Goal: Task Accomplishment & Management: Use online tool/utility

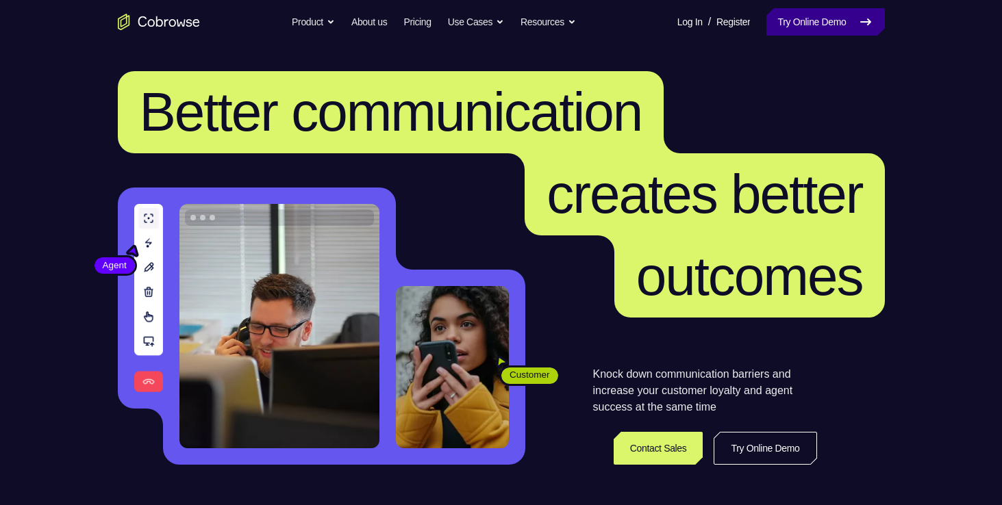
click at [809, 27] on link "Try Online Demo" at bounding box center [825, 21] width 118 height 27
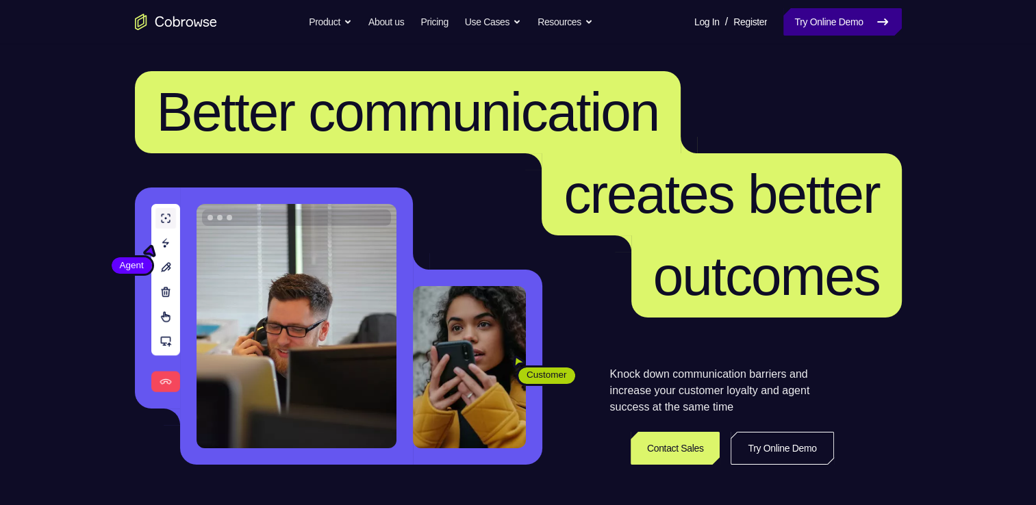
click at [827, 32] on link "Try Online Demo" at bounding box center [842, 21] width 118 height 27
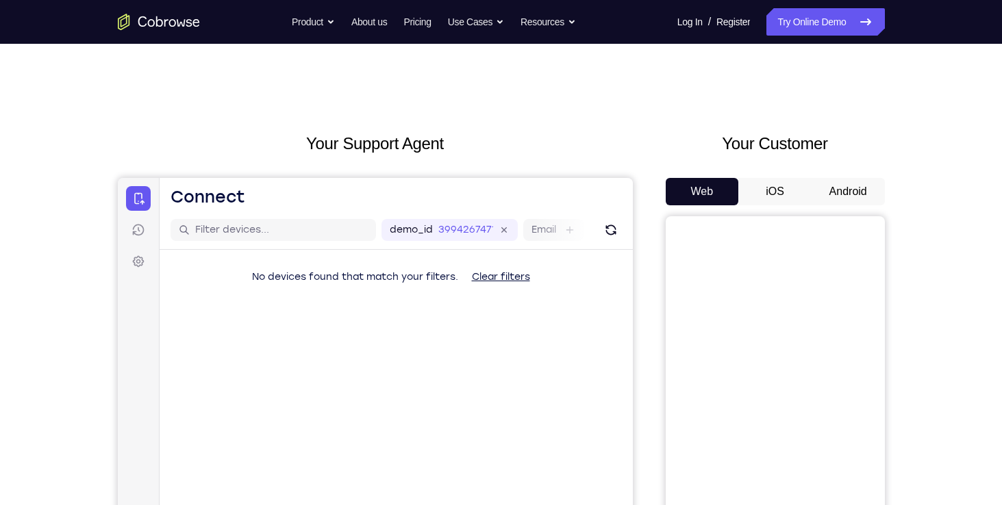
click at [859, 193] on button "Android" at bounding box center [847, 191] width 73 height 27
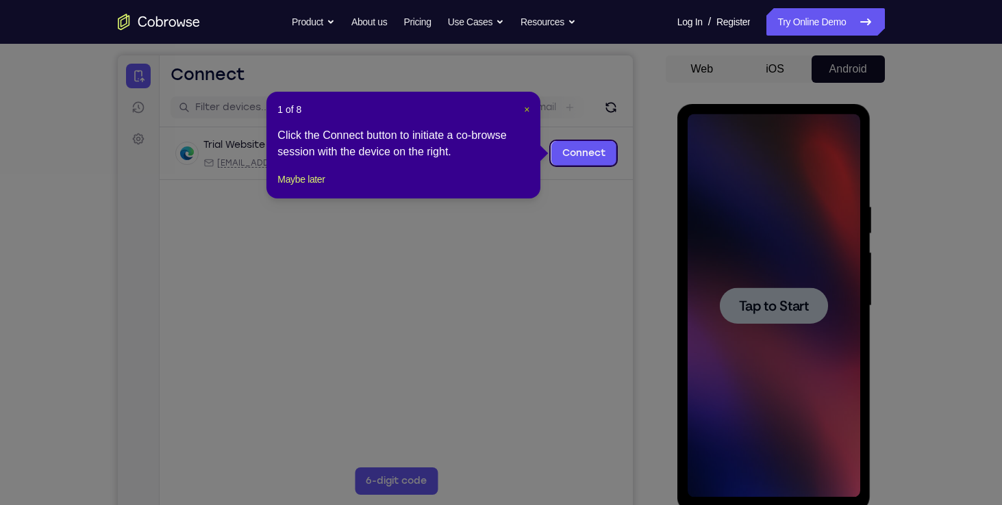
click at [529, 110] on span "×" at bounding box center [526, 109] width 5 height 11
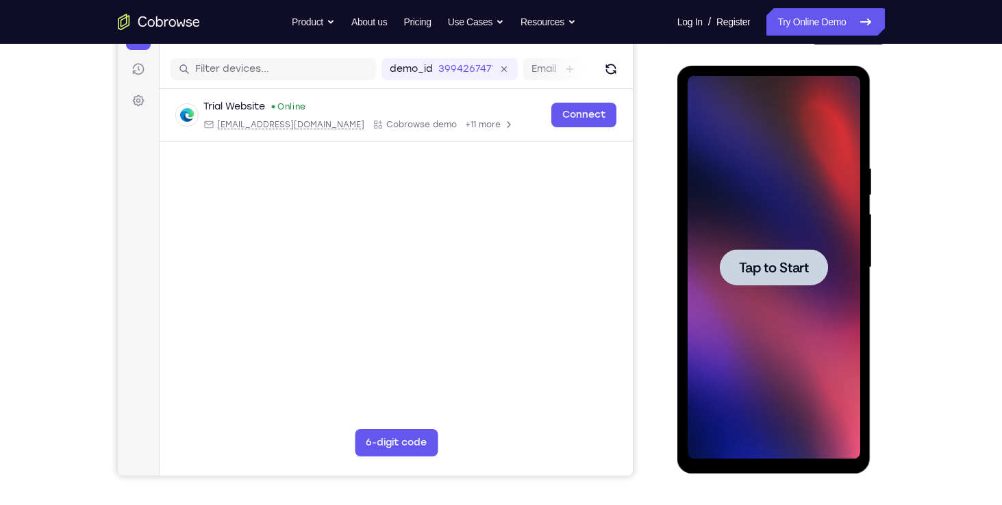
scroll to position [156, 0]
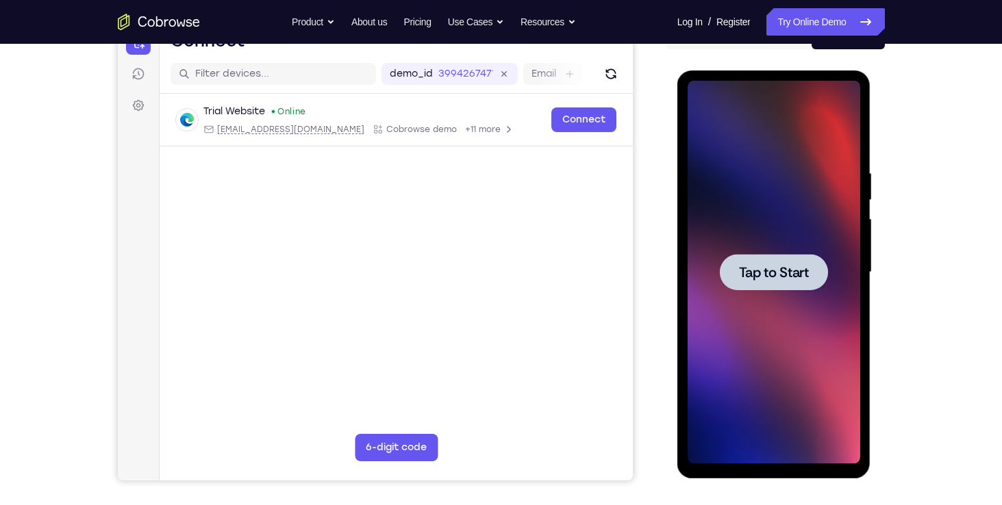
click at [794, 382] on div at bounding box center [774, 272] width 173 height 383
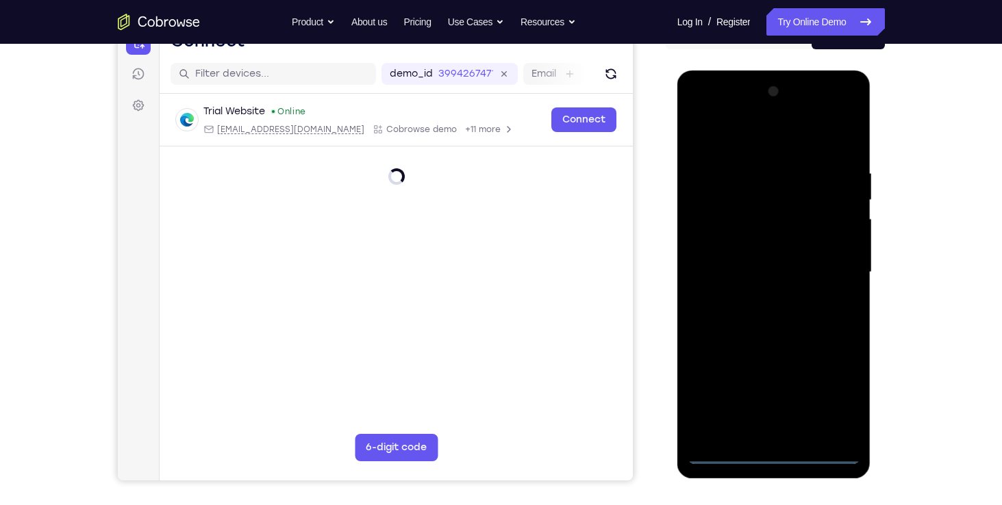
click at [779, 457] on div at bounding box center [774, 272] width 173 height 383
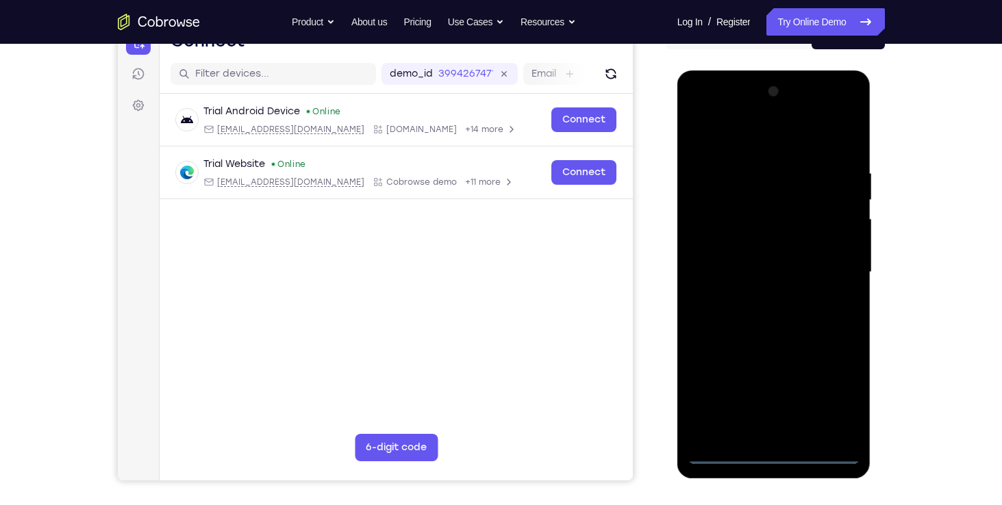
click at [835, 392] on div at bounding box center [774, 272] width 173 height 383
click at [697, 117] on div at bounding box center [774, 272] width 173 height 383
click at [724, 237] on div at bounding box center [774, 272] width 173 height 383
click at [770, 436] on div at bounding box center [774, 272] width 173 height 383
click at [766, 267] on div at bounding box center [774, 272] width 173 height 383
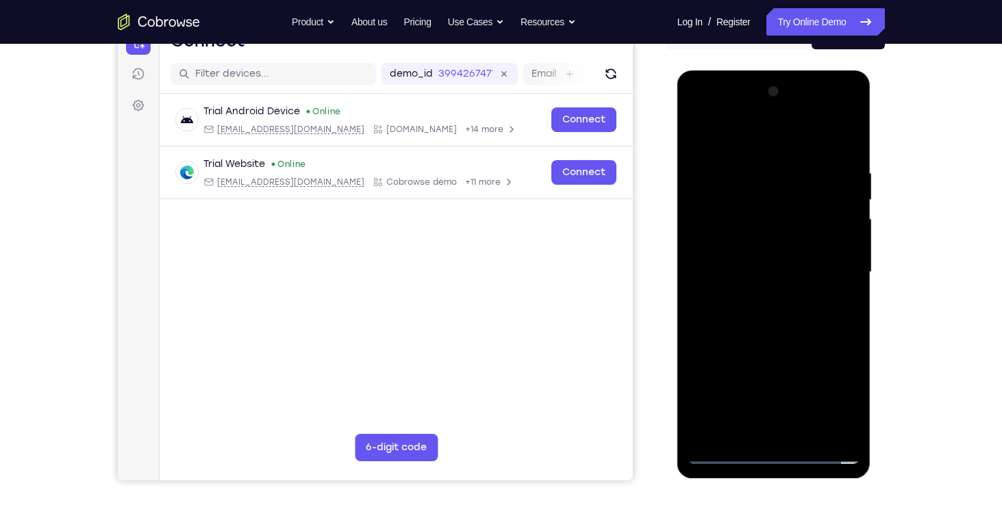
click at [789, 261] on div at bounding box center [774, 272] width 173 height 383
click at [806, 292] on div at bounding box center [774, 272] width 173 height 383
click at [809, 138] on div at bounding box center [774, 272] width 173 height 383
click at [746, 166] on div at bounding box center [774, 272] width 173 height 383
click at [781, 338] on div at bounding box center [774, 272] width 173 height 383
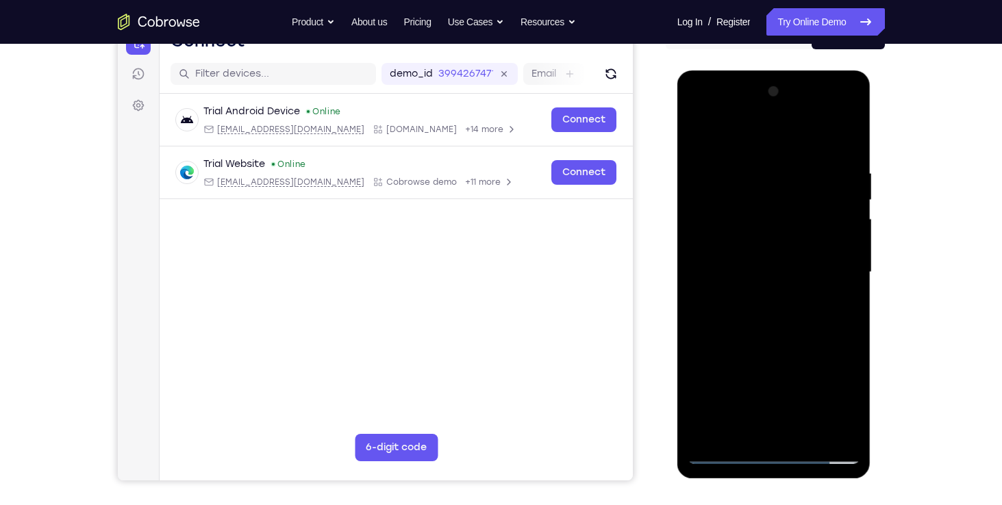
click at [772, 251] on div at bounding box center [774, 272] width 173 height 383
drag, startPoint x: 751, startPoint y: 372, endPoint x: 731, endPoint y: 201, distance: 171.7
click at [731, 201] on div at bounding box center [774, 272] width 173 height 383
click at [751, 423] on div at bounding box center [774, 272] width 173 height 383
click at [727, 247] on div at bounding box center [774, 272] width 173 height 383
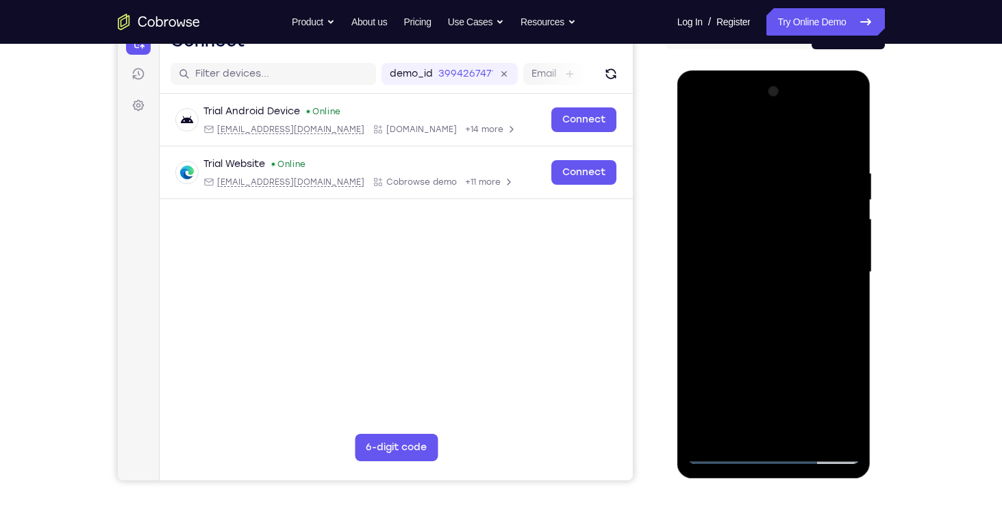
click at [713, 249] on div at bounding box center [774, 272] width 173 height 383
click at [796, 297] on div at bounding box center [774, 272] width 173 height 383
click at [734, 157] on div at bounding box center [774, 272] width 173 height 383
click at [754, 280] on div at bounding box center [774, 272] width 173 height 383
click at [754, 330] on div at bounding box center [774, 272] width 173 height 383
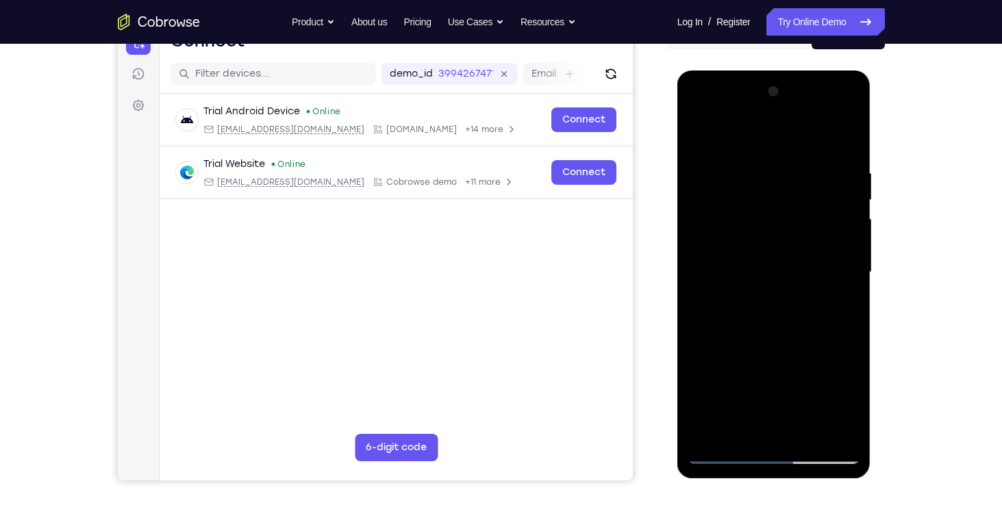
click at [759, 378] on div at bounding box center [774, 272] width 173 height 383
click at [705, 232] on div at bounding box center [774, 272] width 173 height 383
click at [697, 136] on div at bounding box center [774, 272] width 173 height 383
click at [814, 140] on div at bounding box center [774, 272] width 173 height 383
drag, startPoint x: 768, startPoint y: 199, endPoint x: 773, endPoint y: 451, distance: 252.1
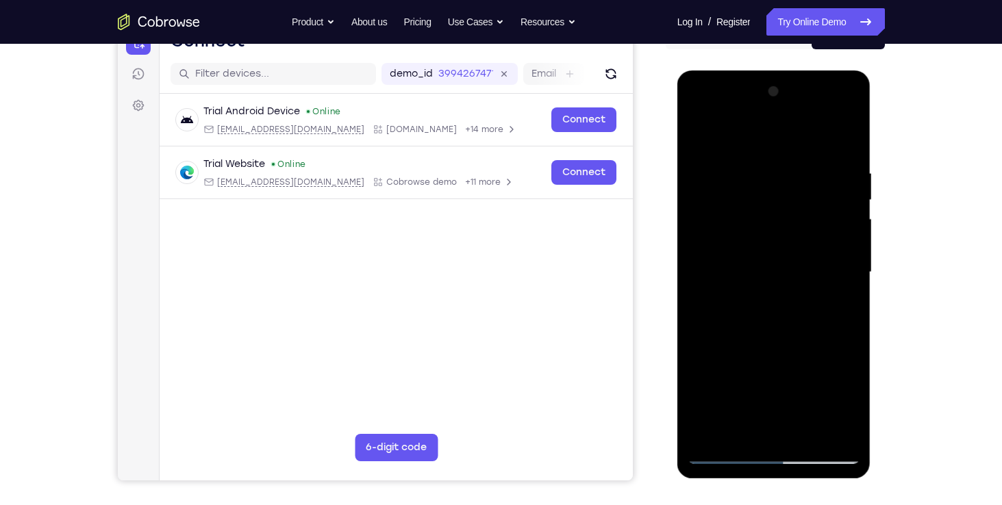
click at [773, 451] on div at bounding box center [774, 272] width 173 height 383
click at [703, 130] on div at bounding box center [774, 272] width 173 height 383
click at [851, 112] on div at bounding box center [774, 272] width 173 height 383
click at [795, 370] on div at bounding box center [774, 272] width 173 height 383
click at [773, 314] on div at bounding box center [774, 272] width 173 height 383
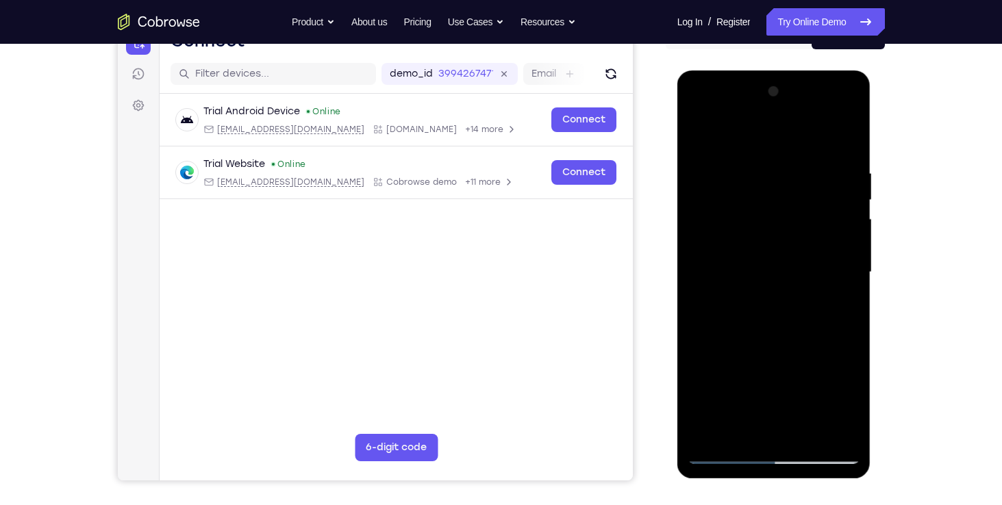
drag, startPoint x: 779, startPoint y: 142, endPoint x: 798, endPoint y: 455, distance: 313.6
click at [798, 455] on div at bounding box center [774, 272] width 173 height 383
click at [833, 299] on div at bounding box center [774, 272] width 173 height 383
drag, startPoint x: 772, startPoint y: 127, endPoint x: 785, endPoint y: 323, distance: 196.3
click at [785, 323] on div at bounding box center [774, 272] width 173 height 383
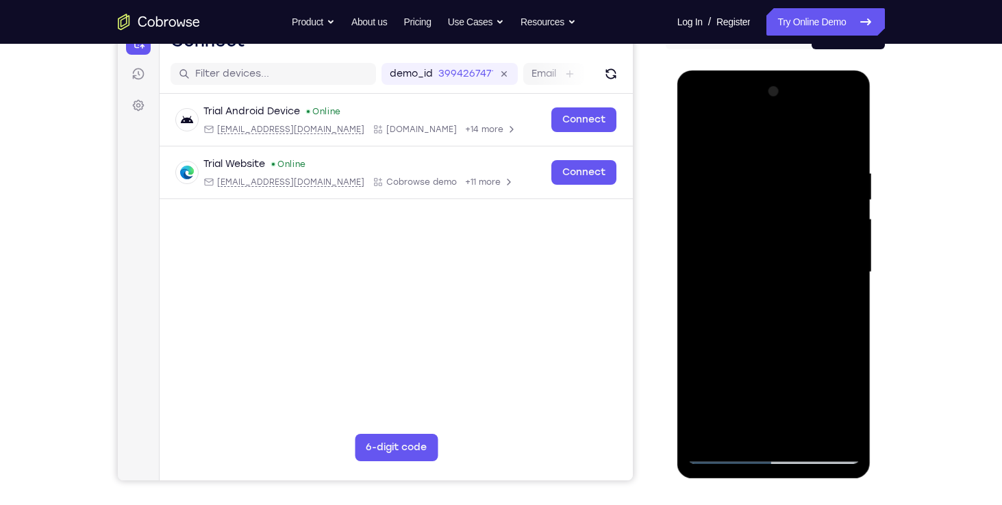
click at [710, 129] on div at bounding box center [774, 272] width 173 height 383
click at [770, 237] on div at bounding box center [774, 272] width 173 height 383
drag, startPoint x: 825, startPoint y: 433, endPoint x: 804, endPoint y: 189, distance: 244.7
click at [804, 189] on div at bounding box center [774, 272] width 173 height 383
click at [759, 433] on div at bounding box center [774, 272] width 173 height 383
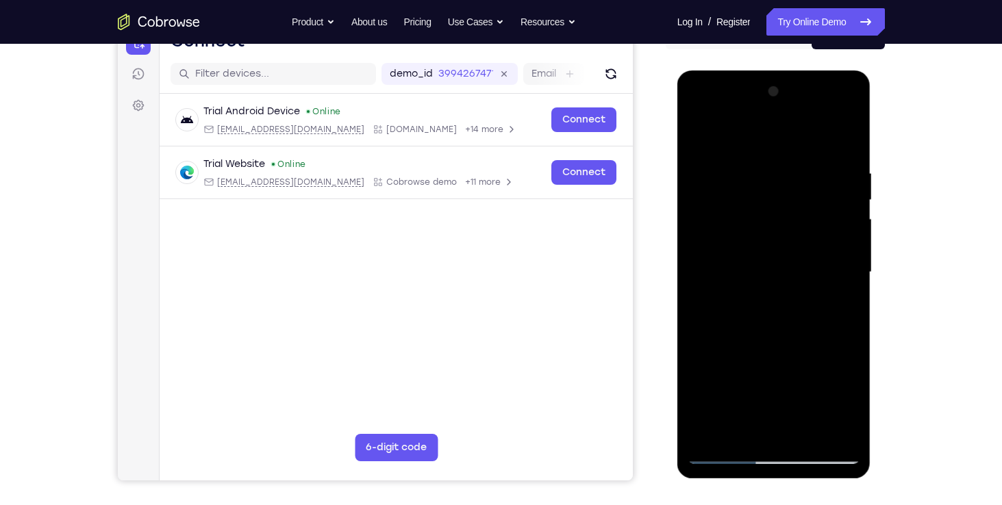
click at [724, 315] on div at bounding box center [774, 272] width 173 height 383
click at [720, 177] on div at bounding box center [774, 272] width 173 height 383
drag, startPoint x: 735, startPoint y: 146, endPoint x: 777, endPoint y: 375, distance: 233.3
click at [777, 375] on div at bounding box center [774, 272] width 173 height 383
click at [732, 129] on div at bounding box center [774, 272] width 173 height 383
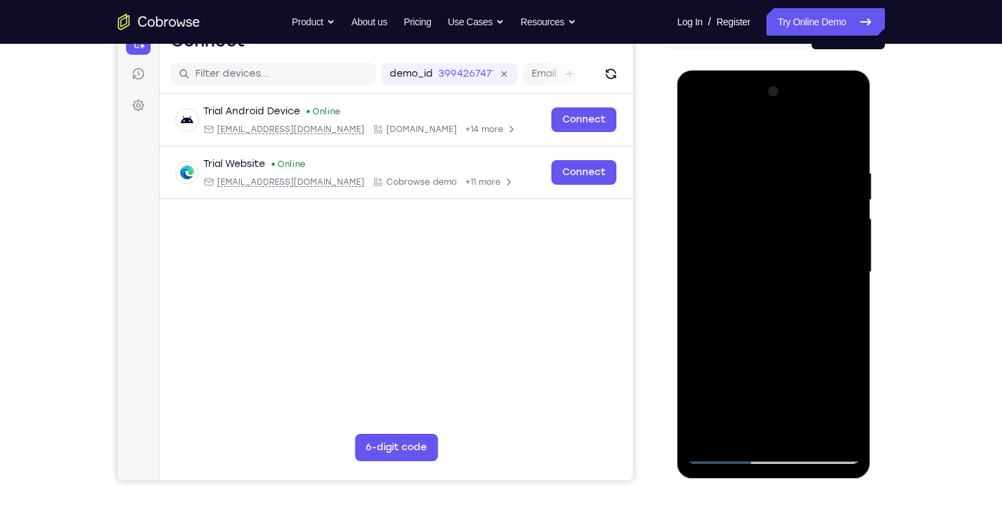
click at [762, 257] on div at bounding box center [774, 272] width 173 height 383
drag, startPoint x: 827, startPoint y: 414, endPoint x: 789, endPoint y: 144, distance: 272.4
click at [789, 144] on div at bounding box center [774, 272] width 173 height 383
click at [765, 431] on div at bounding box center [774, 272] width 173 height 383
click at [723, 312] on div at bounding box center [774, 272] width 173 height 383
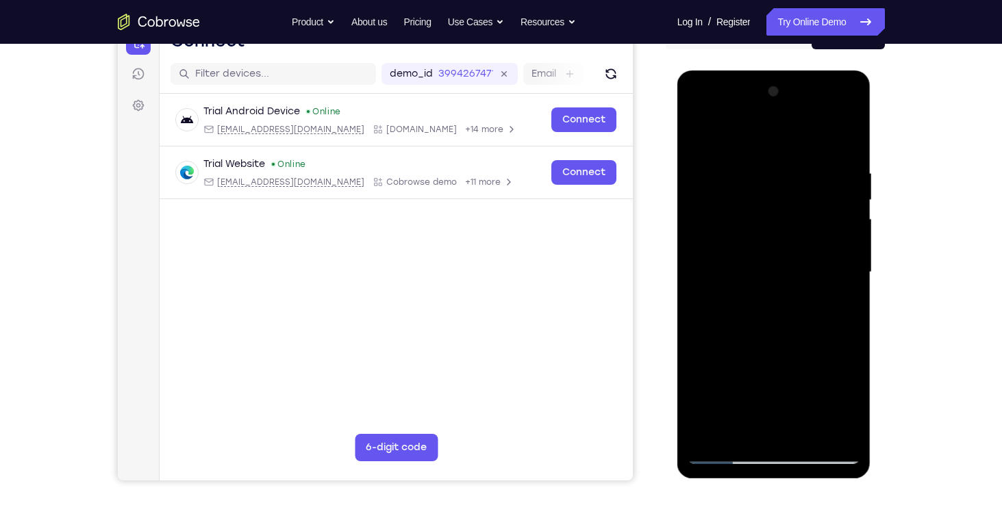
click at [765, 312] on div at bounding box center [774, 272] width 173 height 383
click at [701, 115] on div at bounding box center [774, 272] width 173 height 383
click at [837, 268] on div at bounding box center [774, 272] width 173 height 383
click at [842, 115] on div at bounding box center [774, 272] width 173 height 383
click at [806, 367] on div at bounding box center [774, 272] width 173 height 383
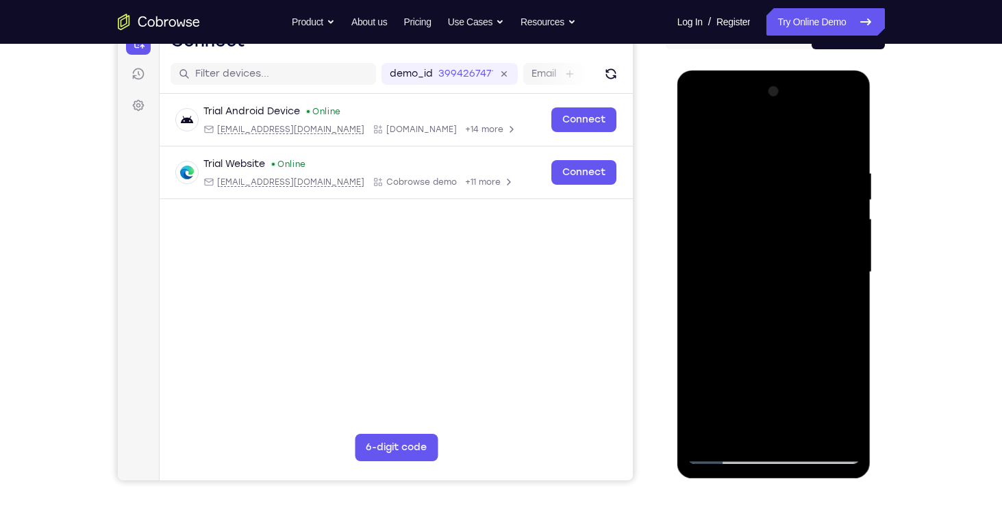
click at [762, 300] on div at bounding box center [774, 272] width 173 height 383
click at [765, 340] on div at bounding box center [774, 272] width 173 height 383
click at [754, 259] on div at bounding box center [774, 272] width 173 height 383
click at [757, 232] on div at bounding box center [774, 272] width 173 height 383
click at [753, 205] on div at bounding box center [774, 272] width 173 height 383
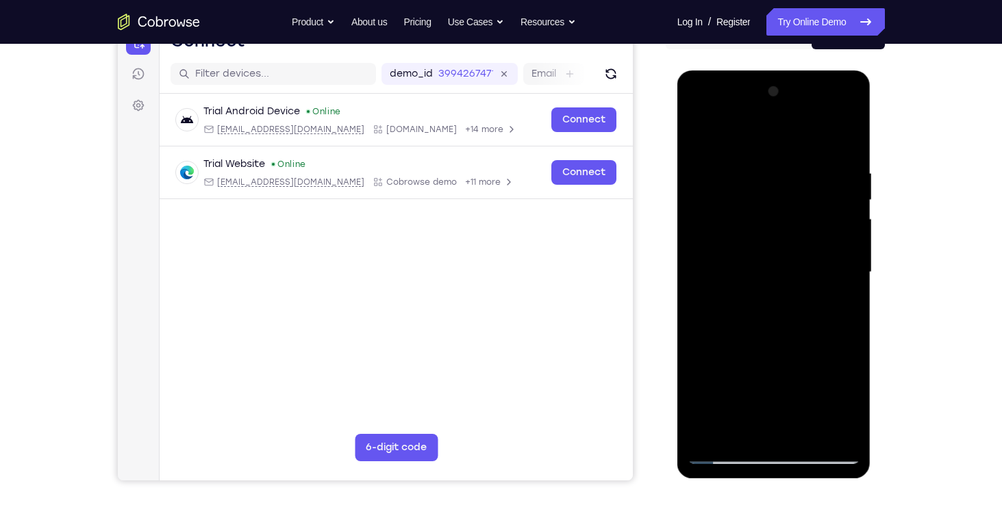
click at [753, 205] on div at bounding box center [774, 272] width 173 height 383
click at [702, 138] on div at bounding box center [774, 272] width 173 height 383
click at [790, 324] on div at bounding box center [774, 272] width 173 height 383
click at [850, 133] on div at bounding box center [774, 272] width 173 height 383
click at [727, 171] on div at bounding box center [774, 272] width 173 height 383
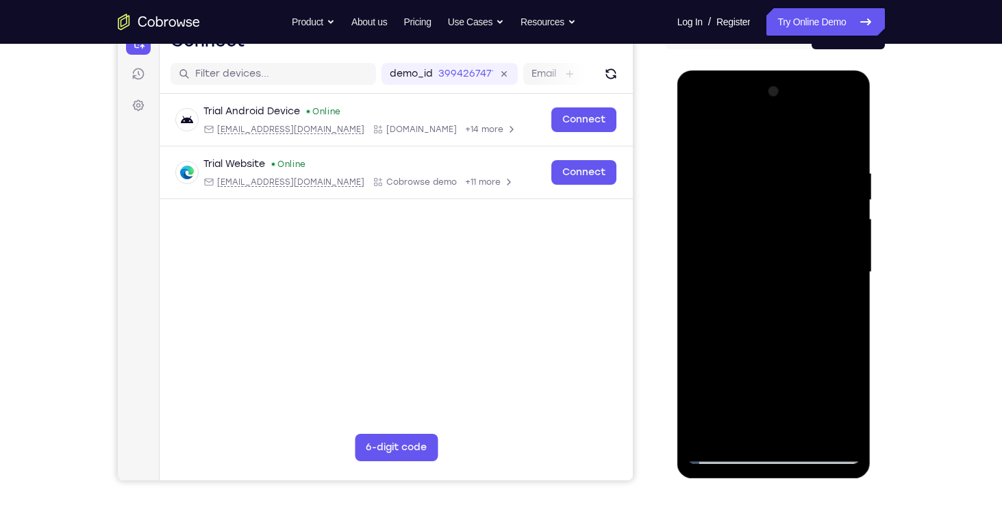
click at [710, 162] on div at bounding box center [774, 272] width 173 height 383
click at [840, 433] on div at bounding box center [774, 272] width 173 height 383
click at [848, 146] on div at bounding box center [774, 272] width 173 height 383
click at [727, 221] on div at bounding box center [774, 272] width 173 height 383
click at [733, 300] on div at bounding box center [774, 272] width 173 height 383
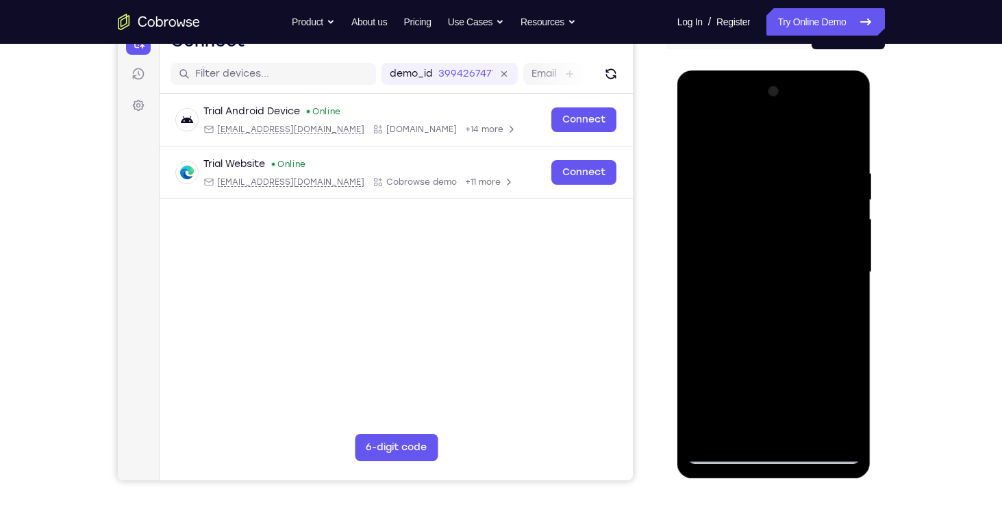
click at [737, 429] on div at bounding box center [774, 272] width 173 height 383
click at [702, 114] on div at bounding box center [774, 272] width 173 height 383
click at [834, 262] on div at bounding box center [774, 272] width 173 height 383
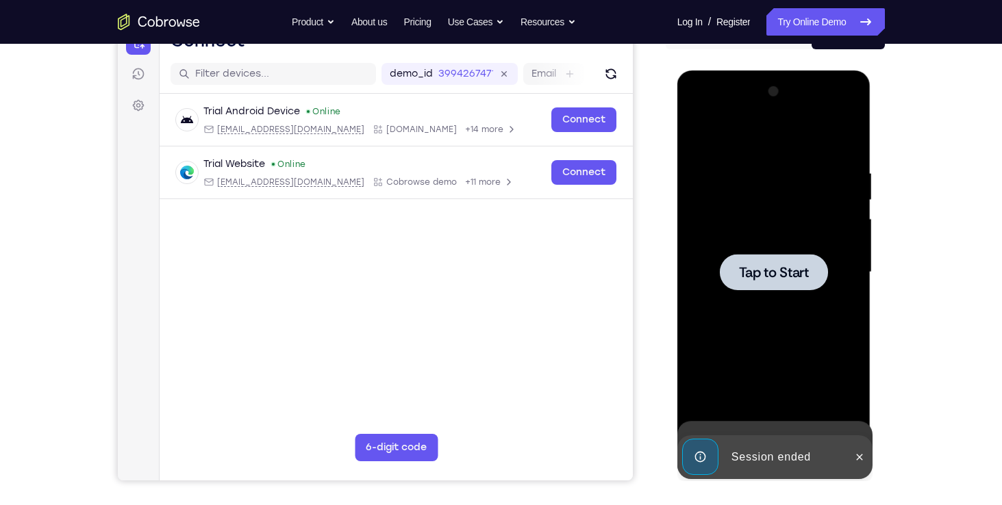
click at [751, 166] on div at bounding box center [774, 272] width 173 height 383
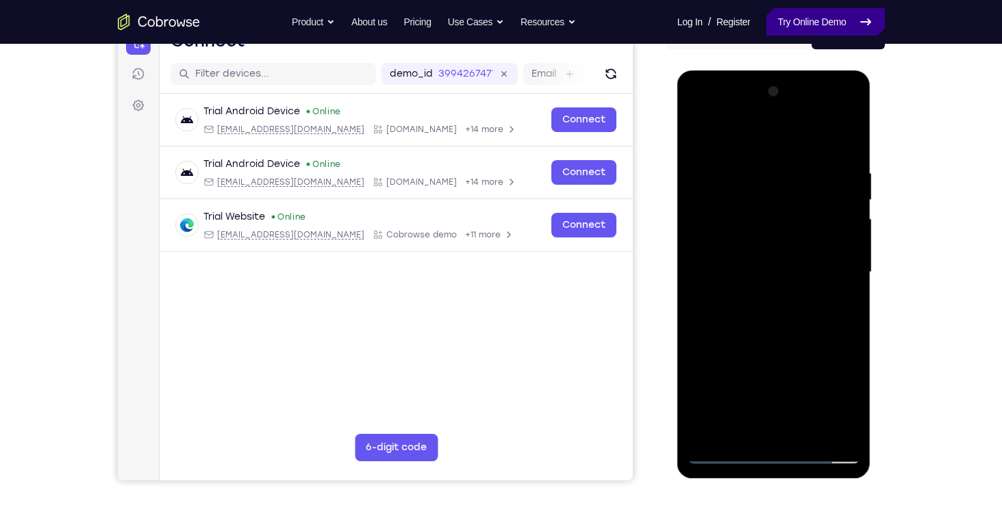
click at [834, 26] on link "Try Online Demo" at bounding box center [825, 21] width 118 height 27
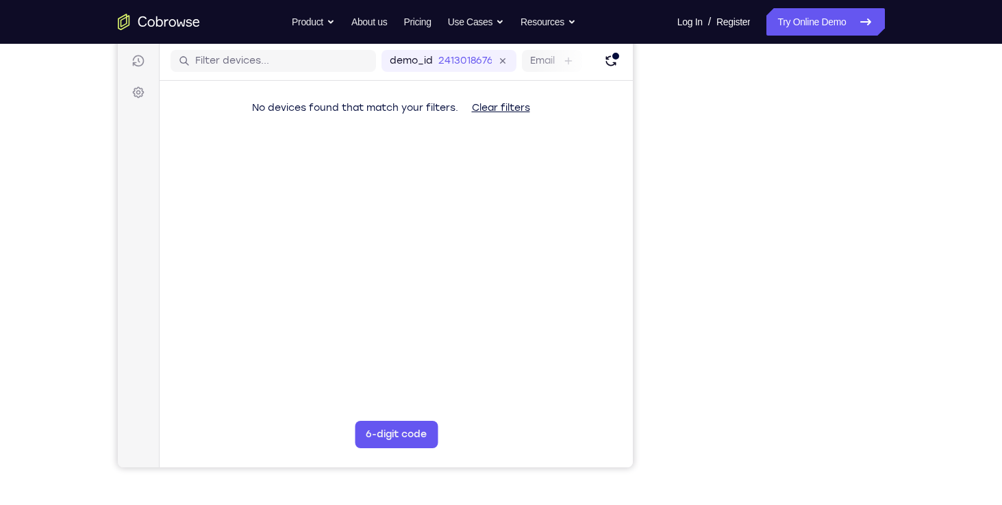
scroll to position [170, 0]
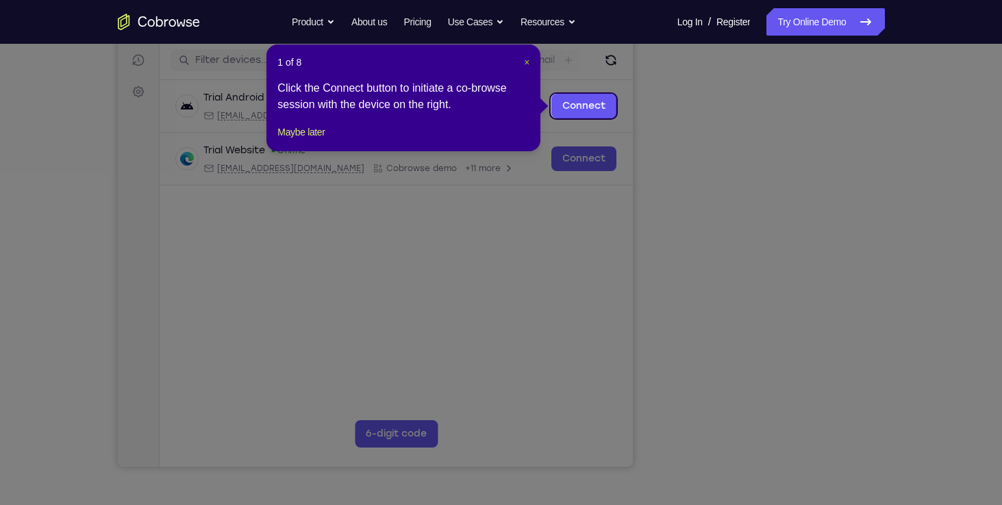
click at [524, 64] on span "×" at bounding box center [526, 62] width 5 height 11
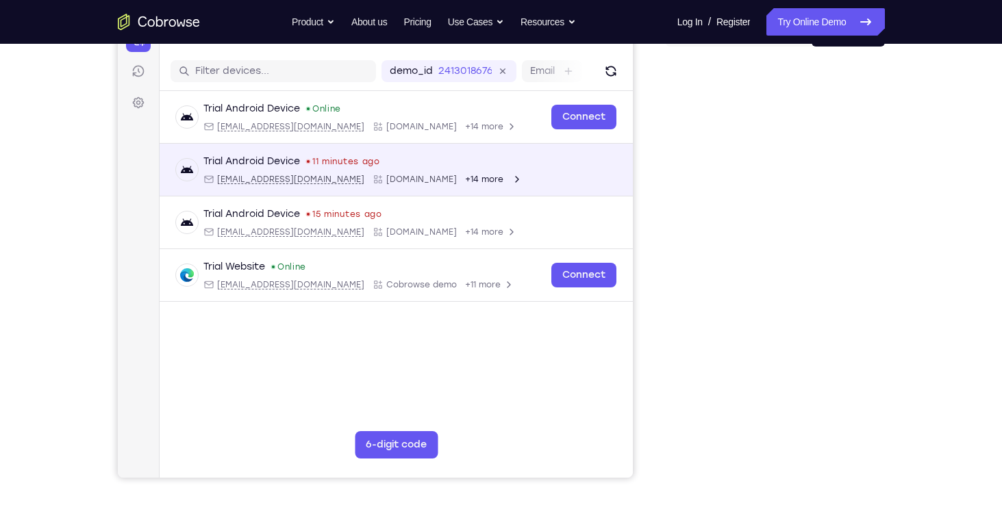
scroll to position [150, 0]
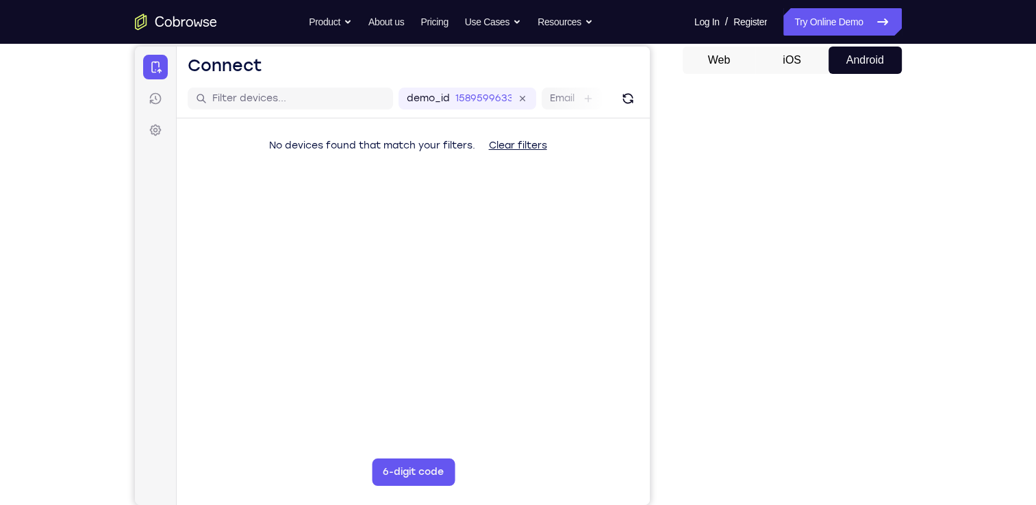
scroll to position [131, 0]
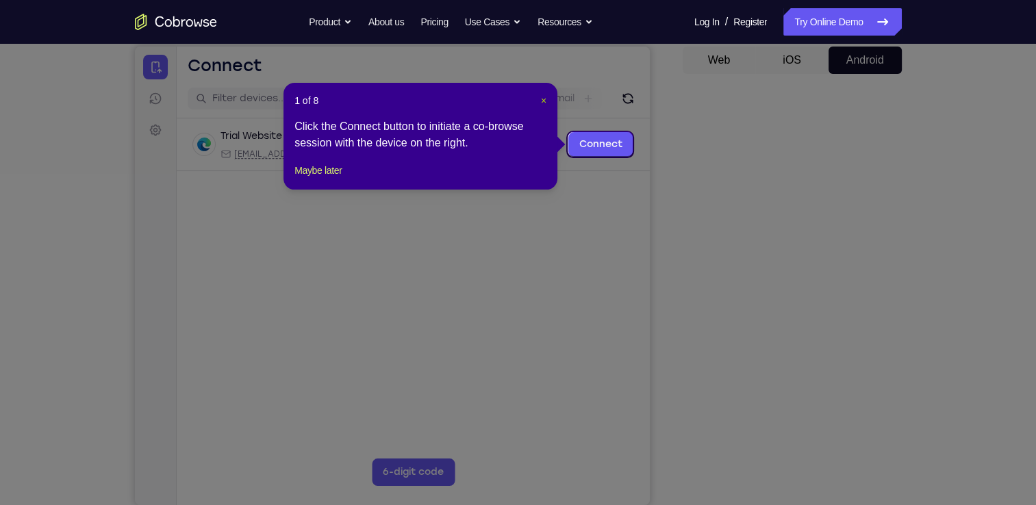
click at [545, 103] on span "×" at bounding box center [543, 100] width 5 height 11
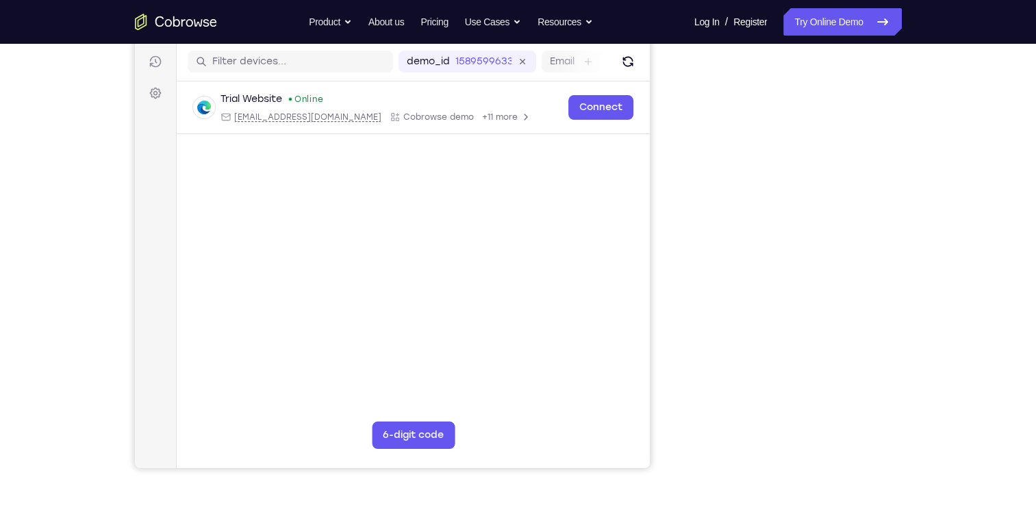
scroll to position [170, 0]
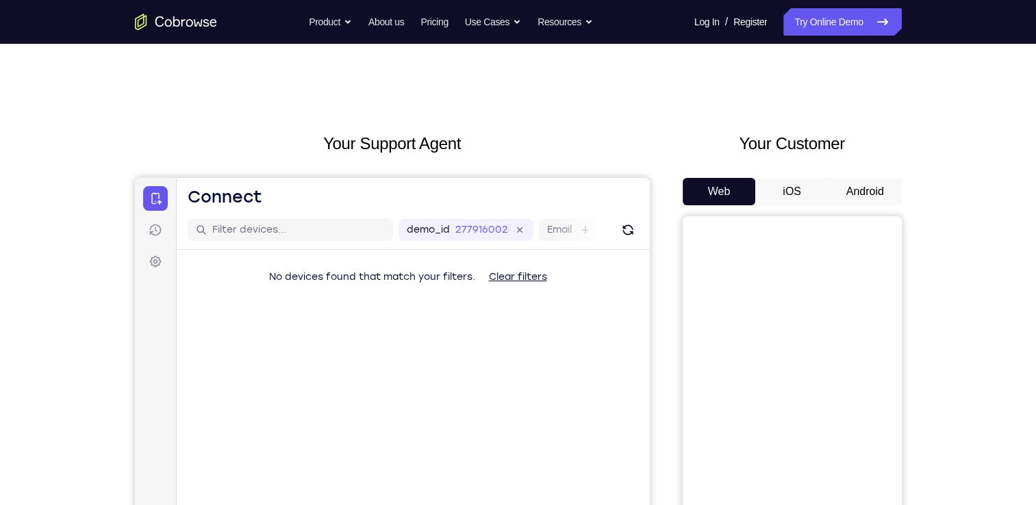
click at [871, 201] on button "Android" at bounding box center [865, 191] width 73 height 27
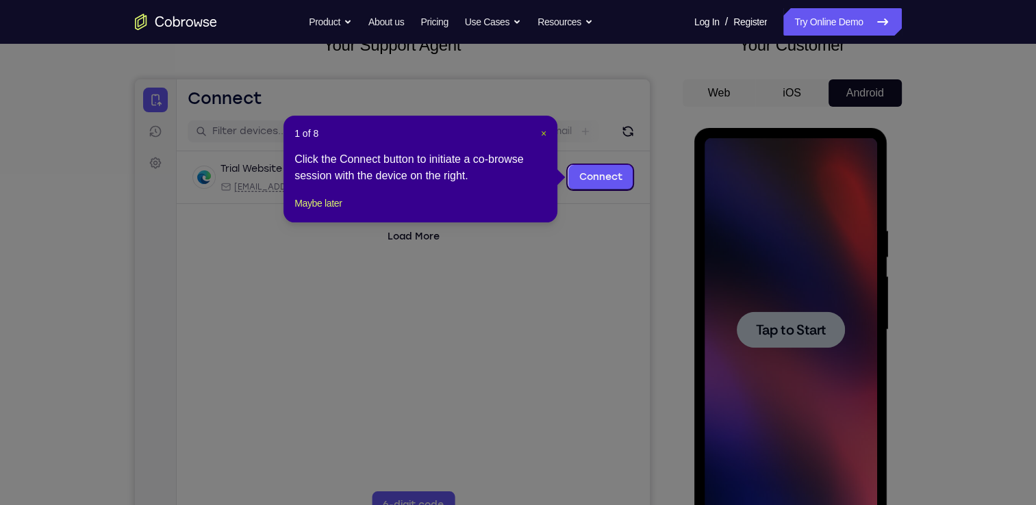
click at [546, 136] on span "×" at bounding box center [543, 133] width 5 height 11
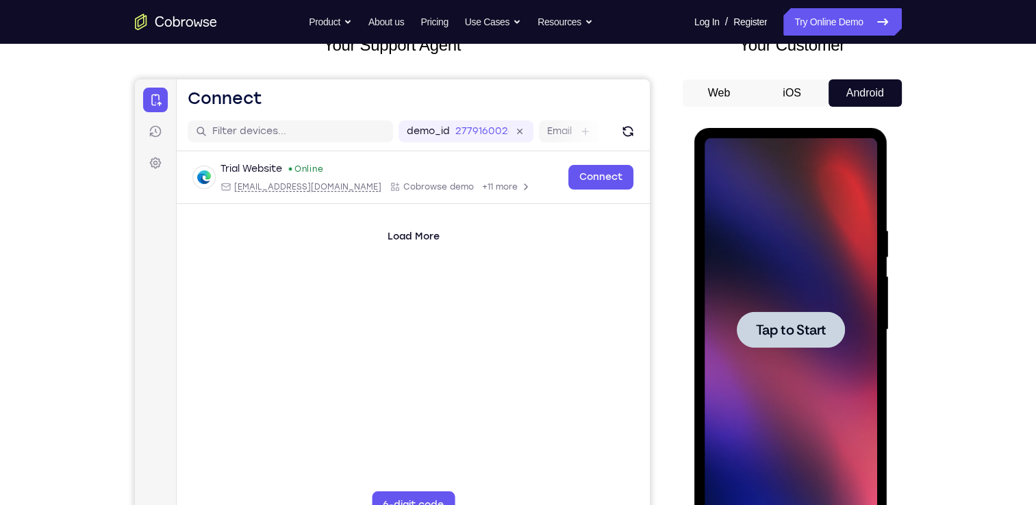
click at [794, 355] on div at bounding box center [791, 329] width 173 height 383
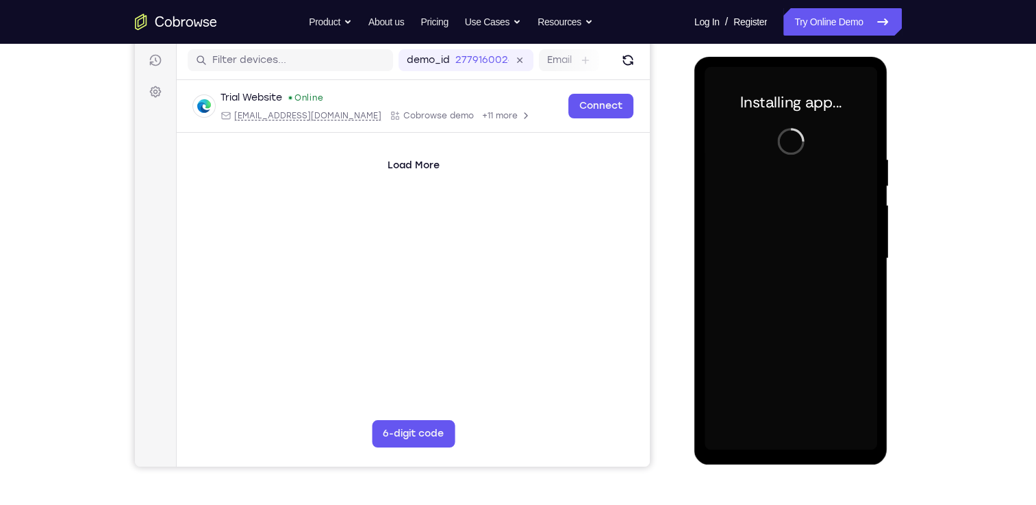
scroll to position [164, 0]
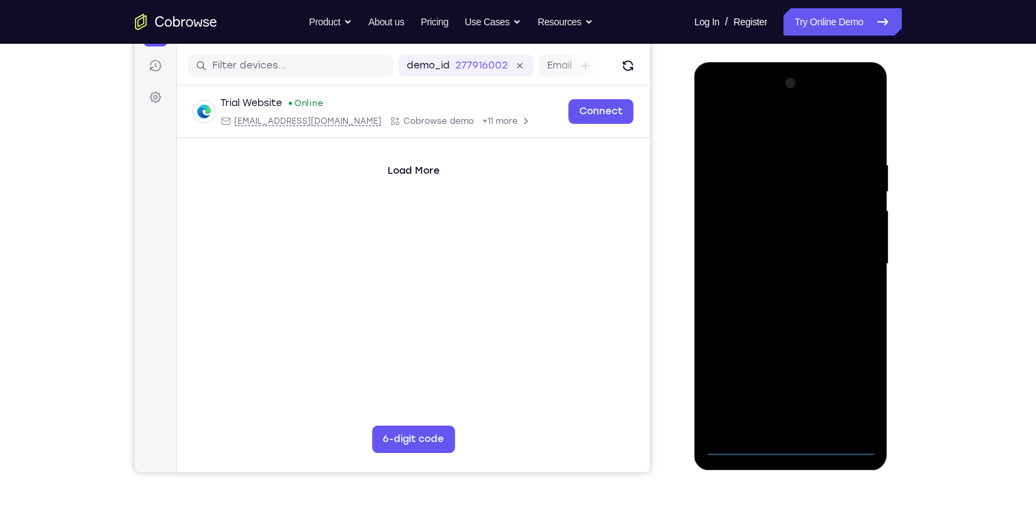
click at [791, 445] on div at bounding box center [791, 264] width 173 height 383
click at [793, 445] on div at bounding box center [791, 264] width 173 height 383
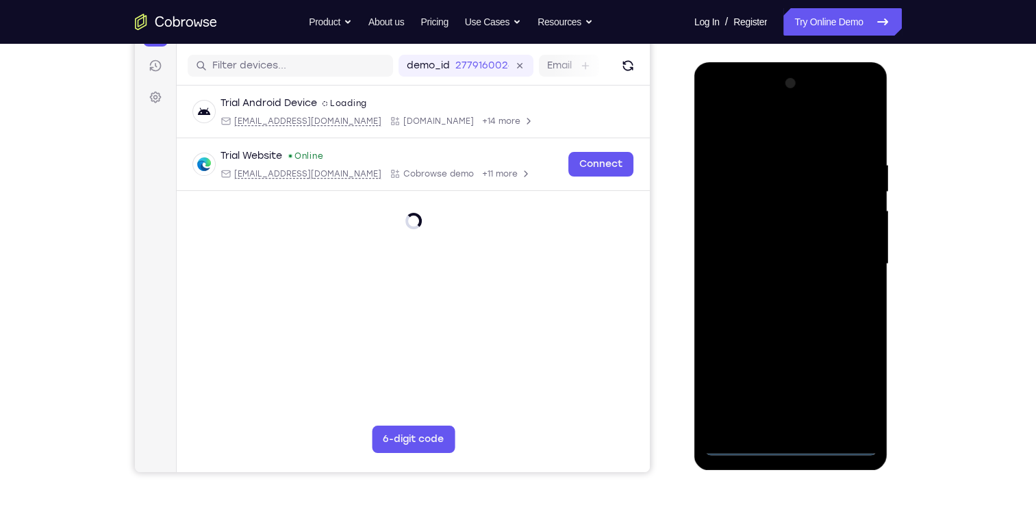
click at [855, 388] on div at bounding box center [791, 264] width 173 height 383
click at [719, 97] on div at bounding box center [791, 264] width 173 height 383
click at [737, 212] on div at bounding box center [791, 264] width 173 height 383
click at [731, 225] on div at bounding box center [791, 264] width 173 height 383
click at [755, 264] on div at bounding box center [791, 264] width 173 height 383
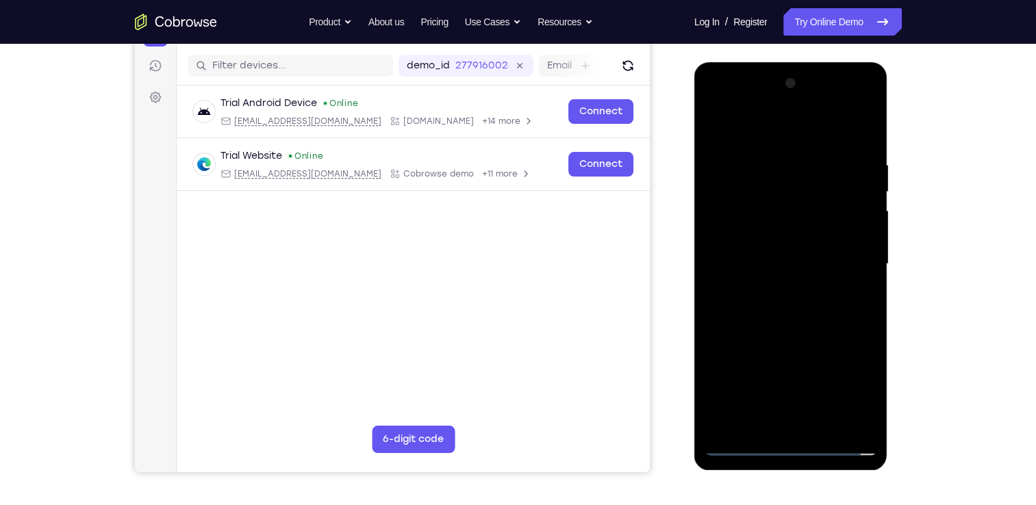
click at [774, 262] on div at bounding box center [791, 264] width 173 height 383
click at [814, 285] on div at bounding box center [791, 264] width 173 height 383
click at [824, 129] on div at bounding box center [791, 264] width 173 height 383
click at [778, 151] on div at bounding box center [791, 264] width 173 height 383
click at [829, 323] on div at bounding box center [791, 264] width 173 height 383
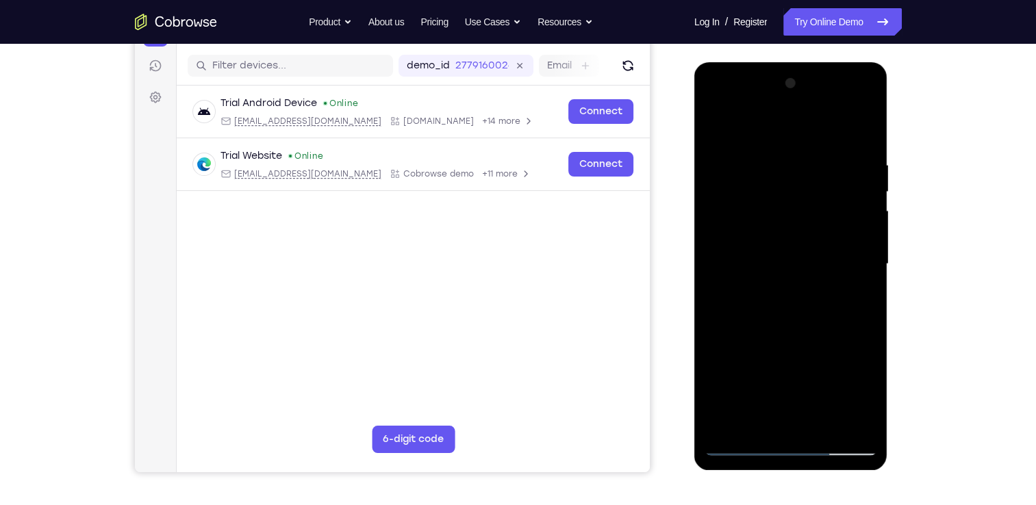
click at [776, 333] on div at bounding box center [791, 264] width 173 height 383
click at [829, 237] on div at bounding box center [791, 264] width 173 height 383
drag, startPoint x: 838, startPoint y: 398, endPoint x: 792, endPoint y: 136, distance: 265.7
click at [792, 136] on div at bounding box center [791, 264] width 173 height 383
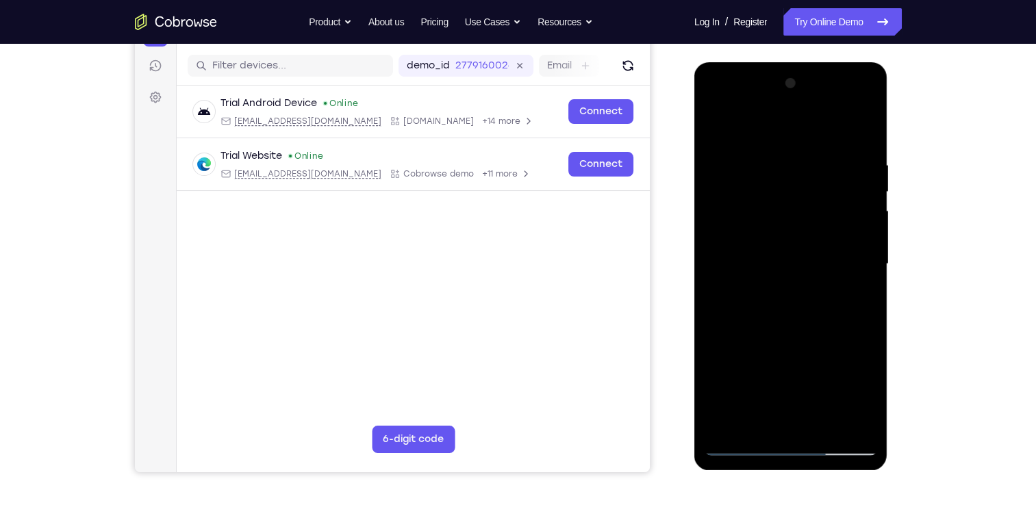
drag, startPoint x: 792, startPoint y: 357, endPoint x: 790, endPoint y: 188, distance: 169.2
click at [790, 188] on div at bounding box center [791, 264] width 173 height 383
click at [814, 412] on div at bounding box center [791, 264] width 173 height 383
click at [755, 236] on div at bounding box center [791, 264] width 173 height 383
click at [818, 292] on div at bounding box center [791, 264] width 173 height 383
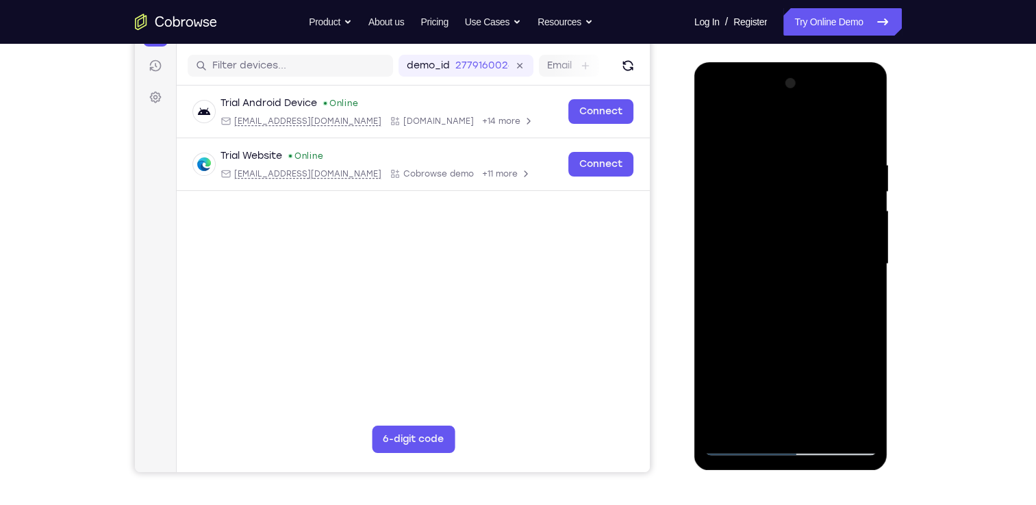
click at [712, 105] on div at bounding box center [791, 264] width 173 height 383
click at [720, 105] on div at bounding box center [791, 264] width 173 height 383
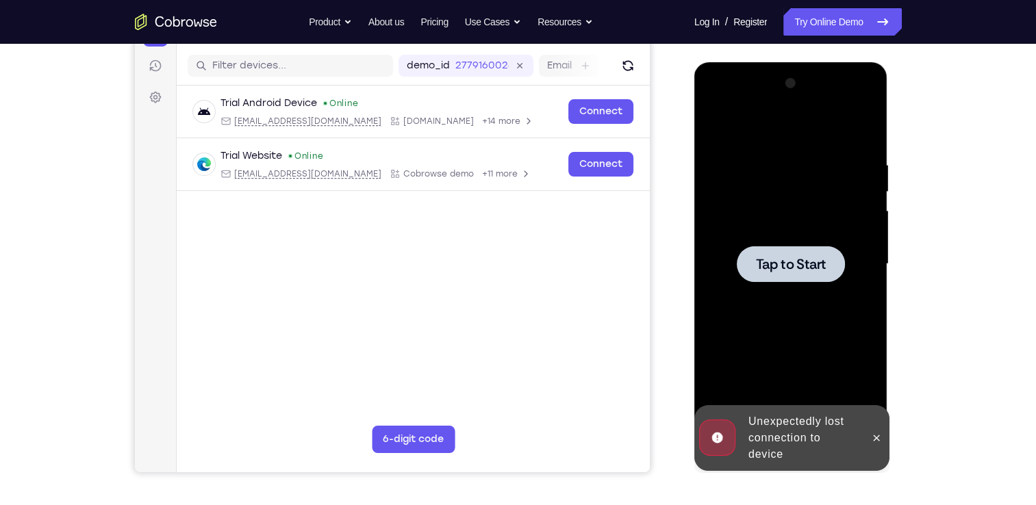
click at [798, 240] on div at bounding box center [791, 264] width 173 height 383
click at [877, 441] on icon at bounding box center [876, 438] width 11 height 11
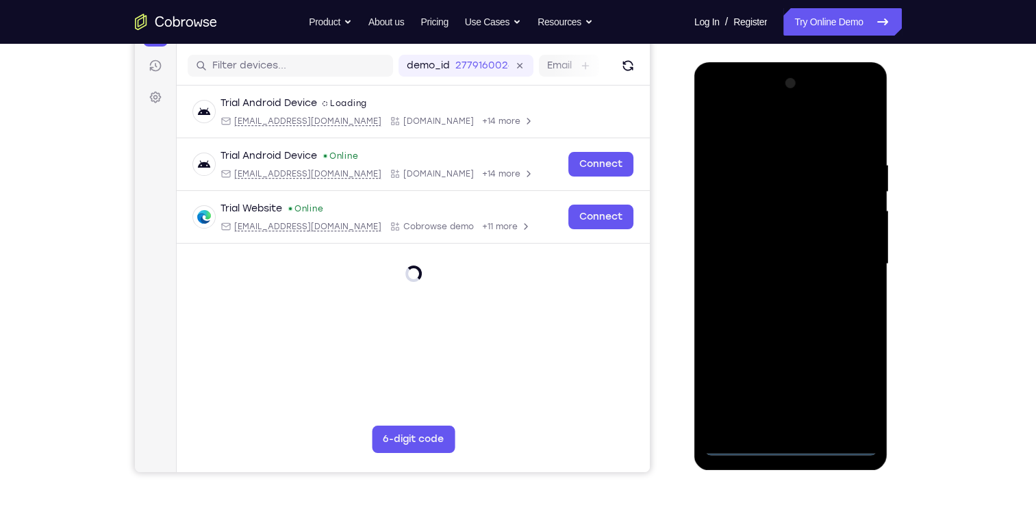
click at [794, 446] on div at bounding box center [791, 264] width 173 height 383
click at [860, 386] on div at bounding box center [791, 264] width 173 height 383
click at [723, 110] on div at bounding box center [791, 264] width 173 height 383
click at [729, 220] on div at bounding box center [791, 264] width 173 height 383
click at [787, 429] on div at bounding box center [791, 264] width 173 height 383
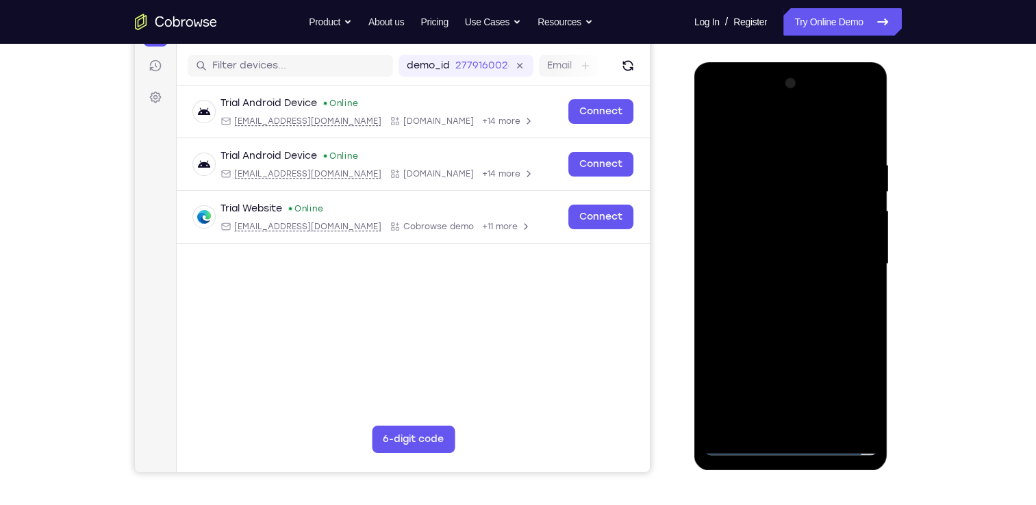
click at [748, 278] on div at bounding box center [791, 264] width 173 height 383
click at [775, 257] on div at bounding box center [791, 264] width 173 height 383
click at [803, 279] on div at bounding box center [791, 264] width 173 height 383
click at [824, 131] on div at bounding box center [791, 264] width 173 height 383
click at [781, 152] on div at bounding box center [791, 264] width 173 height 383
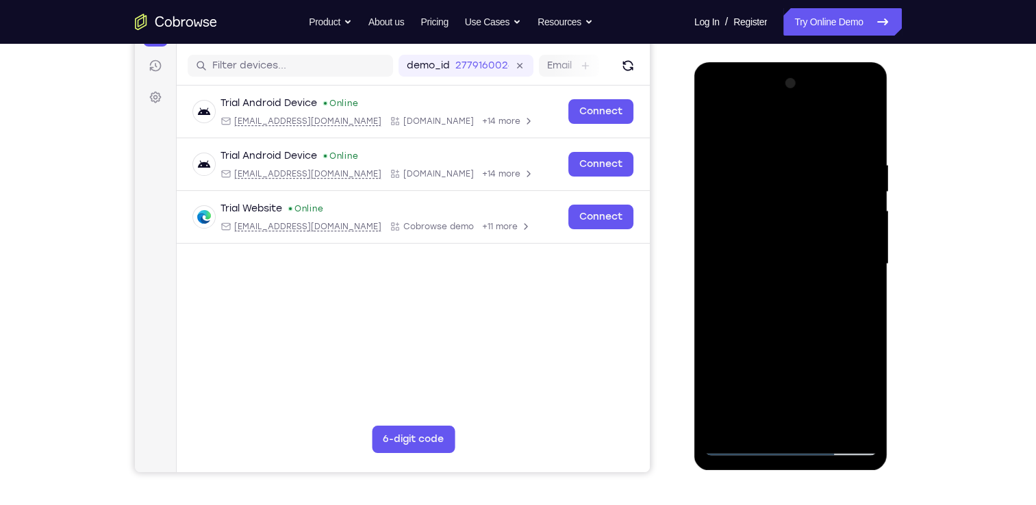
click at [784, 335] on div at bounding box center [791, 264] width 173 height 383
click at [726, 229] on div at bounding box center [791, 264] width 173 height 383
drag, startPoint x: 816, startPoint y: 374, endPoint x: 805, endPoint y: 171, distance: 203.0
click at [805, 171] on div at bounding box center [791, 264] width 173 height 383
click at [777, 412] on div at bounding box center [791, 264] width 173 height 383
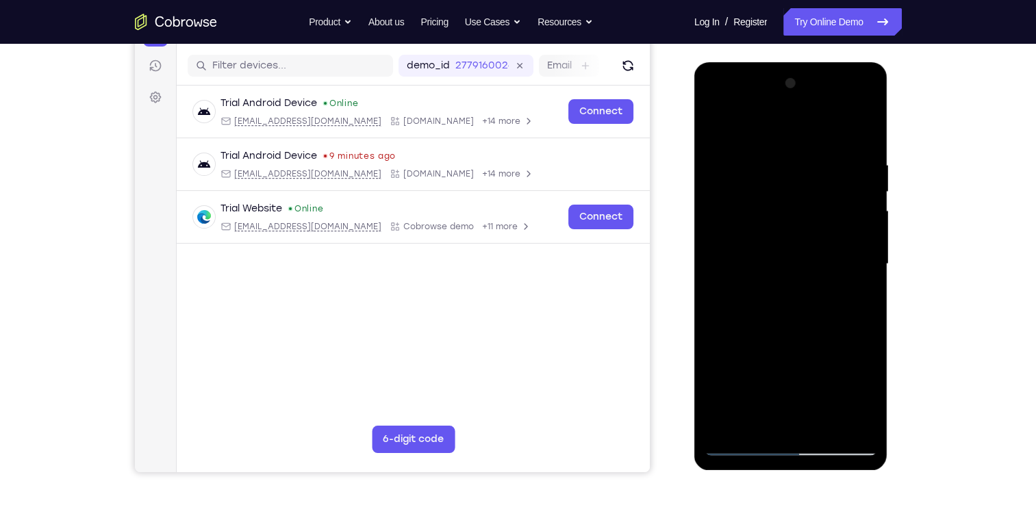
click at [764, 236] on div at bounding box center [791, 264] width 173 height 383
click at [808, 296] on div at bounding box center [791, 264] width 173 height 383
click at [866, 108] on div at bounding box center [791, 264] width 173 height 383
click at [717, 113] on div at bounding box center [791, 264] width 173 height 383
click at [717, 99] on div at bounding box center [791, 264] width 173 height 383
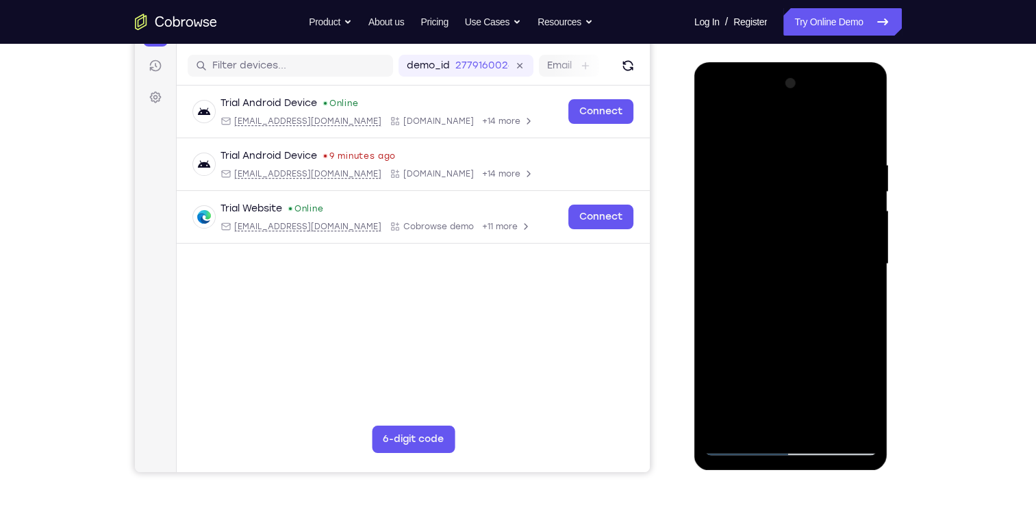
click at [717, 99] on div at bounding box center [791, 264] width 173 height 383
click at [856, 260] on div at bounding box center [791, 264] width 173 height 383
click at [774, 292] on div at bounding box center [791, 264] width 173 height 383
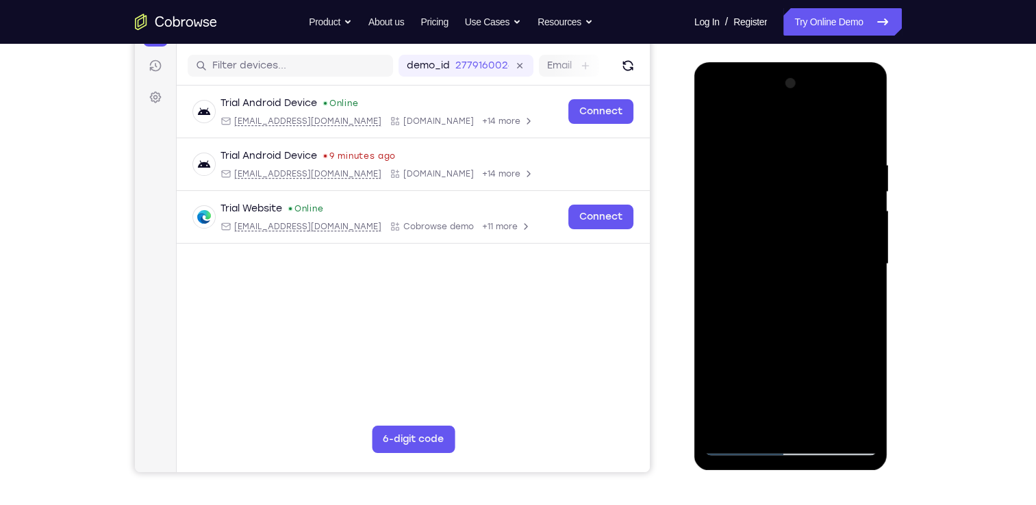
click at [796, 333] on div at bounding box center [791, 264] width 173 height 383
click at [788, 250] on div at bounding box center [791, 264] width 173 height 383
drag, startPoint x: 786, startPoint y: 208, endPoint x: 793, endPoint y: 217, distance: 11.2
click at [793, 217] on div at bounding box center [791, 264] width 173 height 383
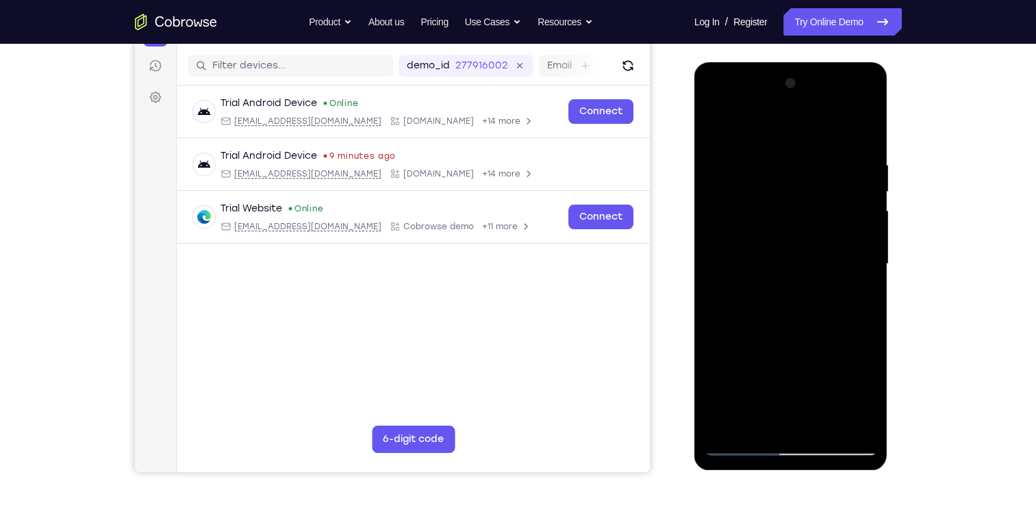
click at [793, 217] on div at bounding box center [791, 264] width 173 height 383
click at [759, 212] on div at bounding box center [791, 264] width 173 height 383
click at [716, 130] on div at bounding box center [791, 264] width 173 height 383
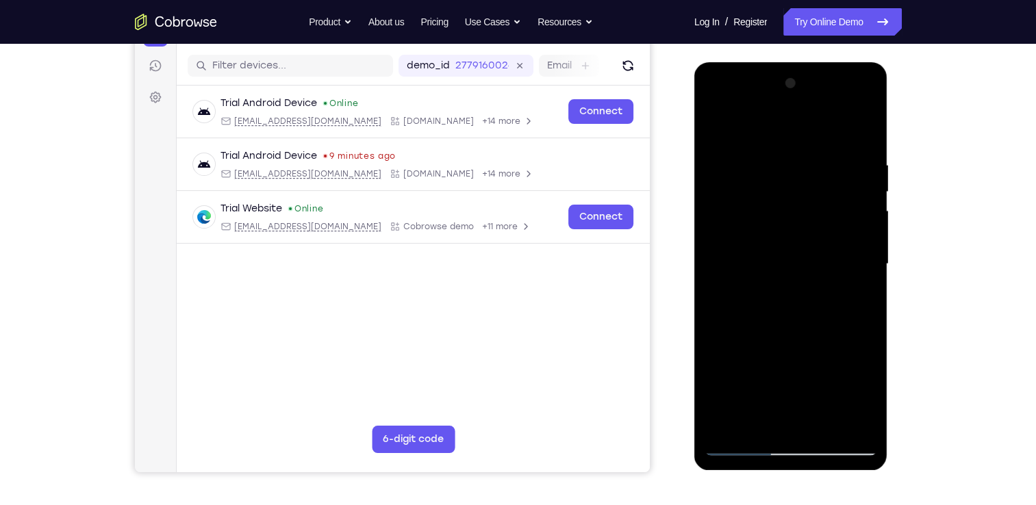
click at [811, 325] on div at bounding box center [791, 264] width 173 height 383
click at [819, 323] on div at bounding box center [791, 264] width 173 height 383
click at [827, 424] on div at bounding box center [791, 264] width 173 height 383
click at [792, 339] on div at bounding box center [791, 264] width 173 height 383
click at [715, 101] on div at bounding box center [791, 264] width 173 height 383
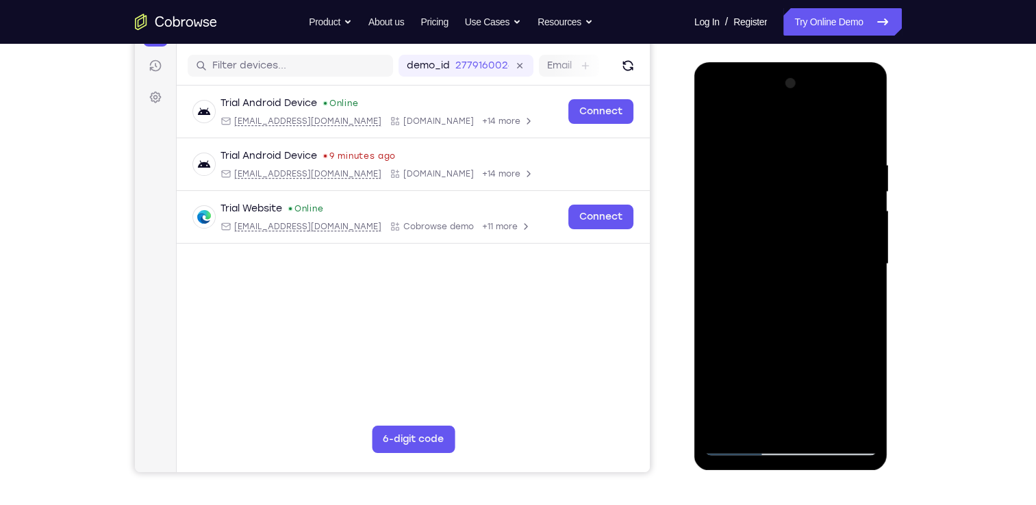
click at [735, 223] on div at bounding box center [791, 264] width 173 height 383
click at [866, 104] on div at bounding box center [791, 264] width 173 height 383
click at [819, 355] on div at bounding box center [791, 264] width 173 height 383
click at [805, 363] on div at bounding box center [791, 264] width 173 height 383
click at [803, 311] on div at bounding box center [791, 264] width 173 height 383
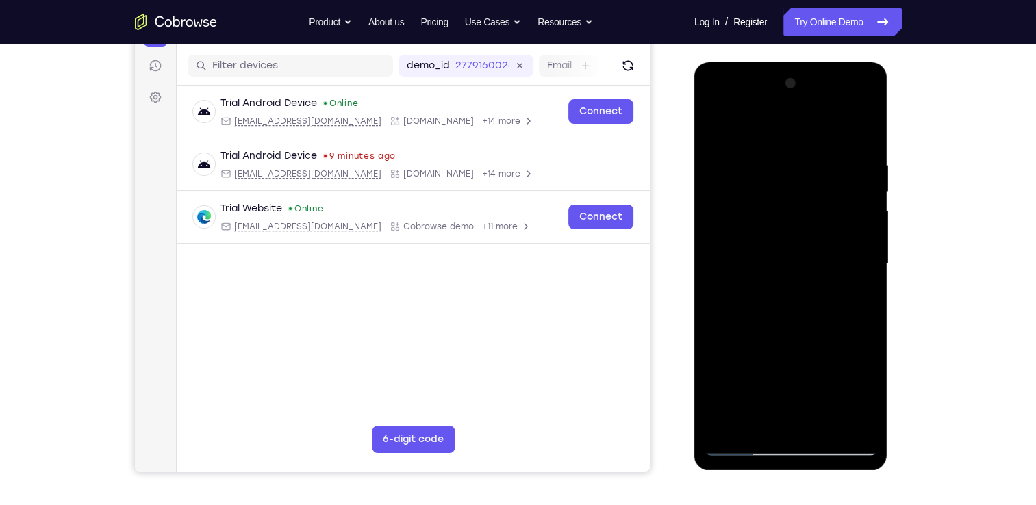
click at [841, 291] on div at bounding box center [791, 264] width 173 height 383
drag, startPoint x: 780, startPoint y: 144, endPoint x: 783, endPoint y: 386, distance: 241.1
click at [783, 386] on div at bounding box center [791, 264] width 173 height 383
drag, startPoint x: 800, startPoint y: 147, endPoint x: 756, endPoint y: 405, distance: 262.5
click at [756, 405] on div at bounding box center [791, 264] width 173 height 383
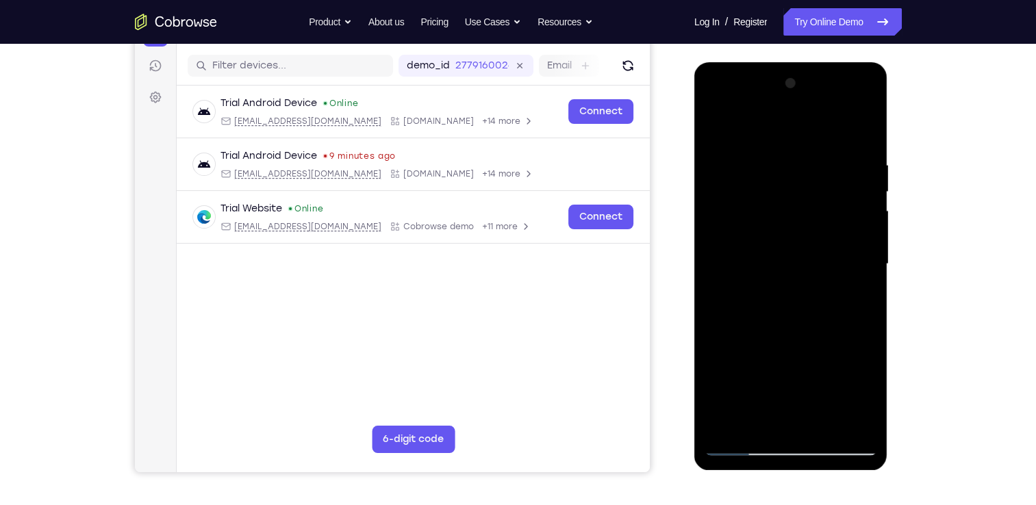
drag, startPoint x: 792, startPoint y: 131, endPoint x: 783, endPoint y: 386, distance: 255.6
click at [783, 386] on div at bounding box center [791, 264] width 173 height 383
click at [729, 121] on div at bounding box center [791, 264] width 173 height 383
click at [714, 108] on div at bounding box center [791, 264] width 173 height 383
click at [866, 108] on div at bounding box center [791, 264] width 173 height 383
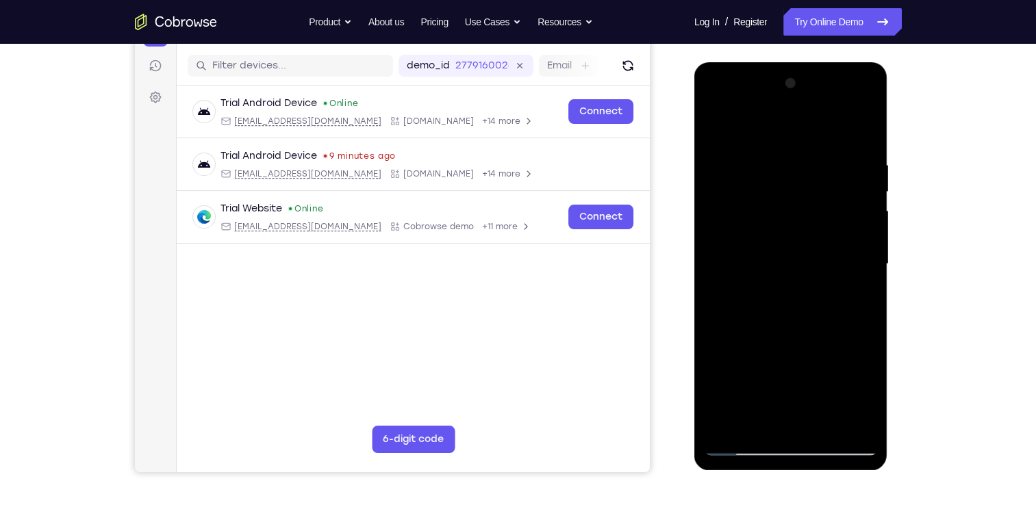
click at [832, 277] on div at bounding box center [791, 264] width 173 height 383
click at [768, 229] on div at bounding box center [791, 264] width 173 height 383
click at [864, 321] on div at bounding box center [791, 264] width 173 height 383
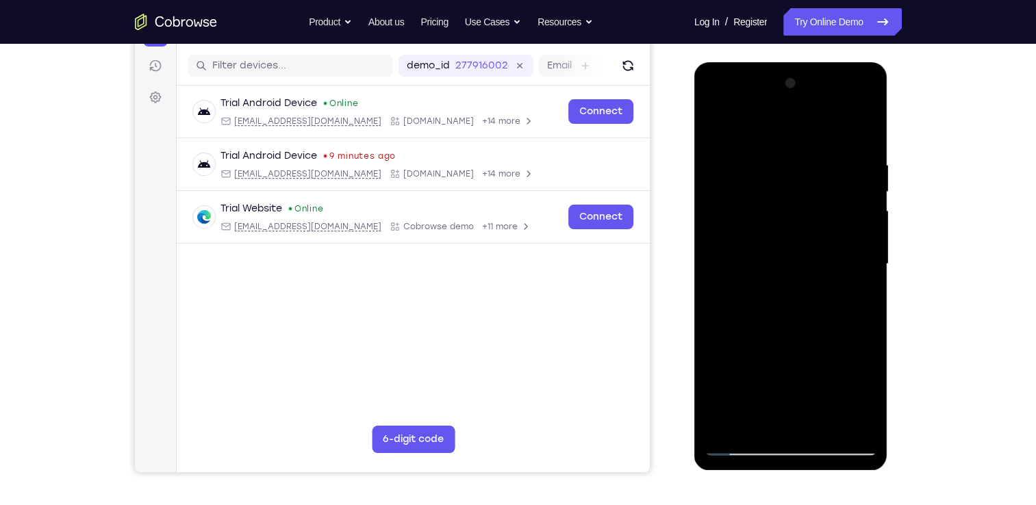
click at [830, 426] on div at bounding box center [791, 264] width 173 height 383
click at [805, 230] on div at bounding box center [791, 264] width 173 height 383
click at [760, 126] on div at bounding box center [791, 264] width 173 height 383
click at [745, 263] on div at bounding box center [791, 264] width 173 height 383
click at [800, 322] on div at bounding box center [791, 264] width 173 height 383
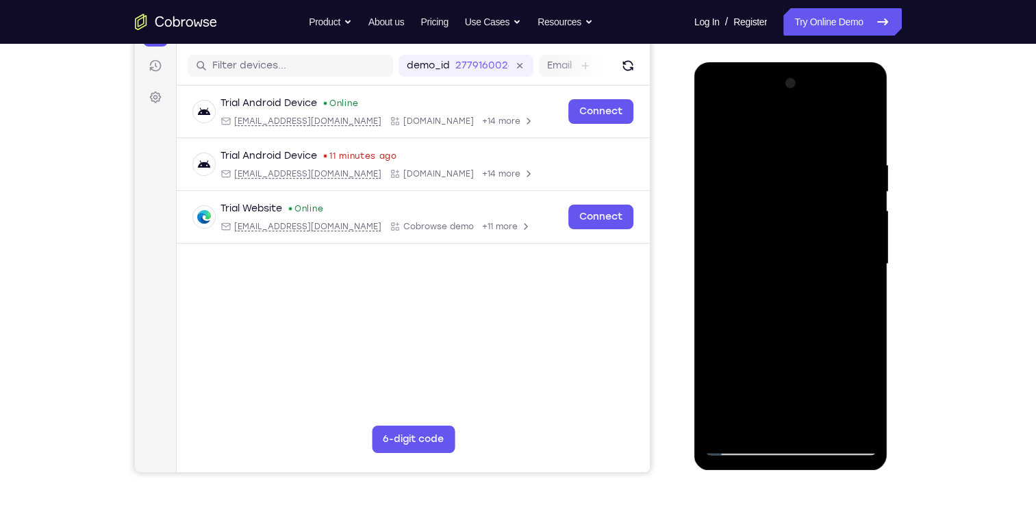
click at [853, 273] on div at bounding box center [791, 264] width 173 height 383
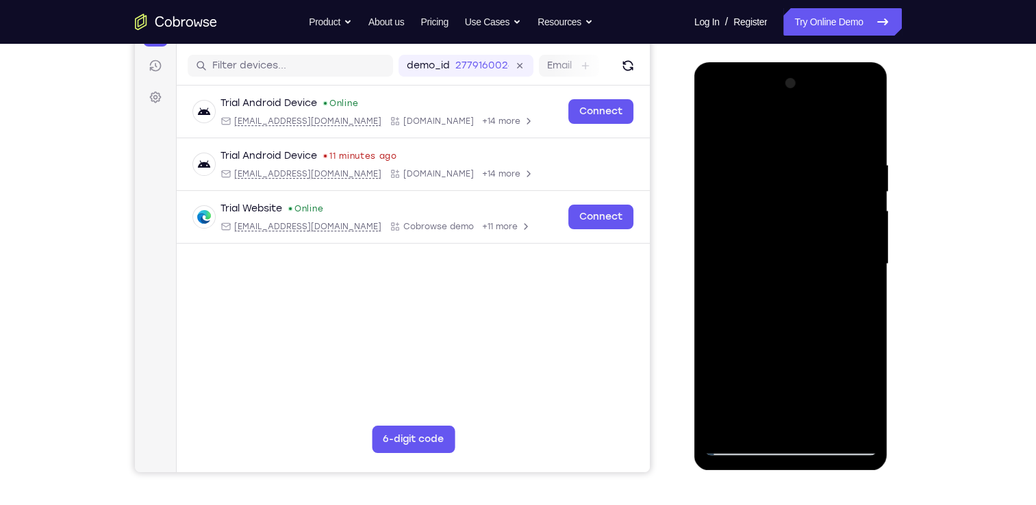
click at [768, 148] on div at bounding box center [791, 264] width 173 height 383
click at [844, 425] on div at bounding box center [791, 264] width 173 height 383
click at [855, 298] on div at bounding box center [791, 264] width 173 height 383
click at [866, 420] on div at bounding box center [791, 264] width 173 height 383
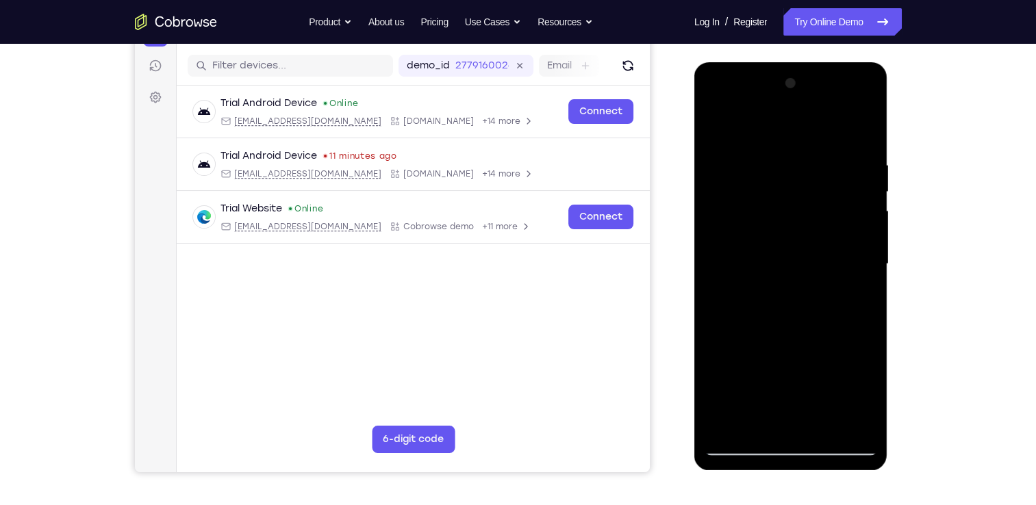
click at [859, 245] on div at bounding box center [791, 264] width 173 height 383
drag, startPoint x: 859, startPoint y: 245, endPoint x: 704, endPoint y: 251, distance: 155.5
click at [705, 251] on div at bounding box center [791, 264] width 173 height 383
